Goal: Share content

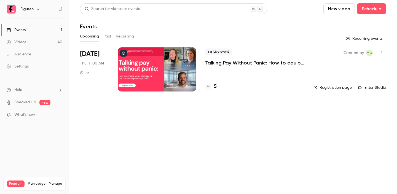
click at [107, 37] on button "Past" at bounding box center [107, 36] width 8 height 9
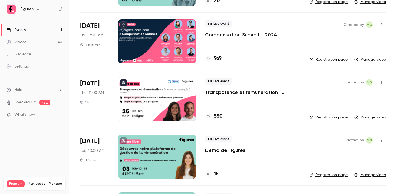
scroll to position [578, 0]
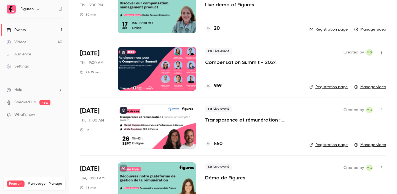
click at [169, 67] on div at bounding box center [157, 69] width 79 height 44
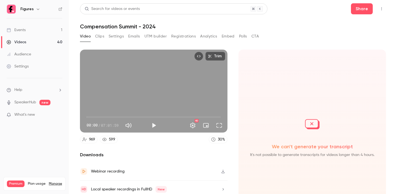
scroll to position [4, 0]
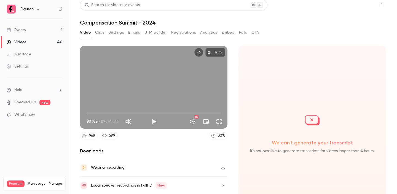
click at [357, 10] on button "Share" at bounding box center [362, 4] width 22 height 11
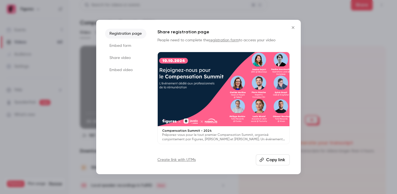
click at [264, 163] on button "Copy link" at bounding box center [273, 159] width 34 height 11
